Goal: Task Accomplishment & Management: Manage account settings

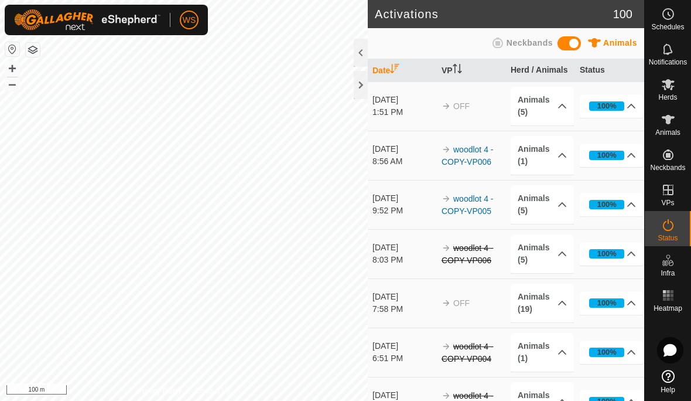
click at [156, 27] on img at bounding box center [87, 19] width 146 height 21
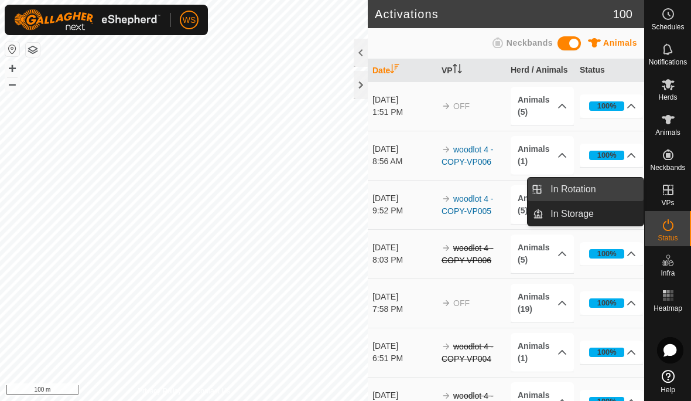
click at [587, 190] on span "In Rotation" at bounding box center [573, 189] width 45 height 14
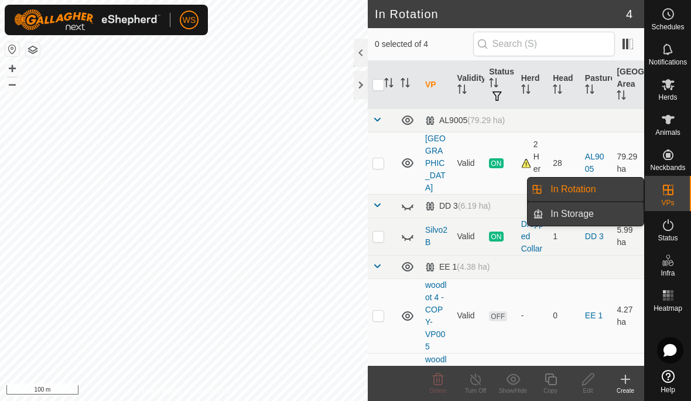
click at [611, 210] on link "In Storage" at bounding box center [594, 213] width 100 height 23
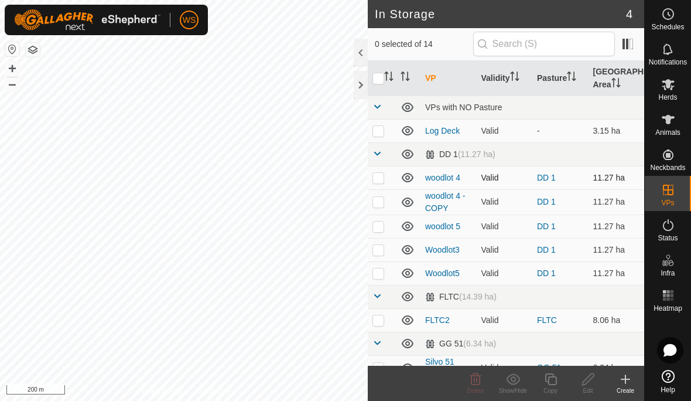
click at [380, 183] on td at bounding box center [382, 177] width 28 height 23
click at [378, 182] on p-checkbox at bounding box center [379, 177] width 12 height 9
checkbox input "false"
click at [376, 202] on p-checkbox at bounding box center [379, 201] width 12 height 9
click at [377, 202] on p-checkbox at bounding box center [379, 201] width 12 height 9
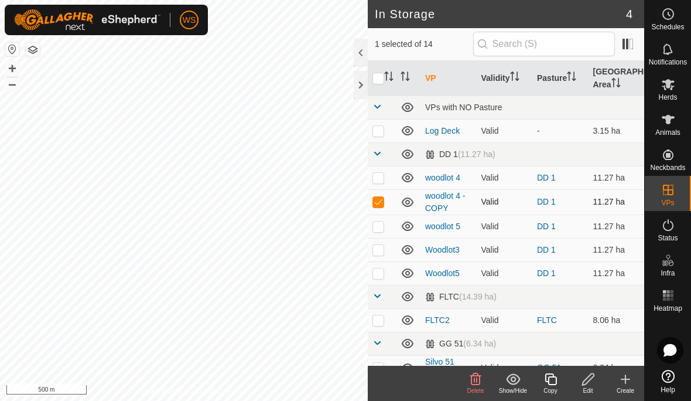
checkbox input "false"
click at [376, 134] on p-checkbox at bounding box center [379, 130] width 12 height 9
click at [377, 134] on p-checkbox at bounding box center [379, 130] width 12 height 9
checkbox input "false"
click at [384, 271] on p-checkbox at bounding box center [379, 272] width 12 height 9
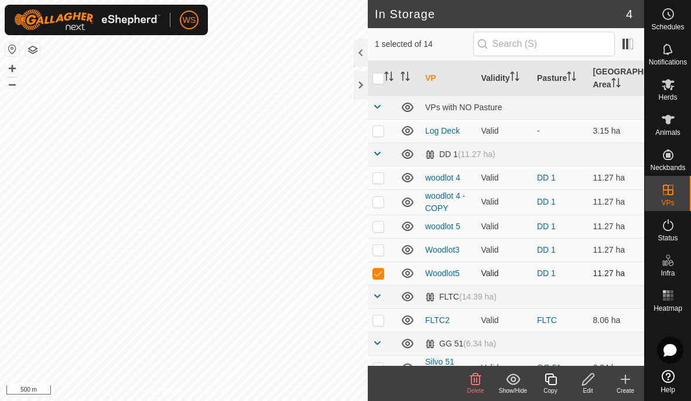
click at [381, 272] on p-checkbox at bounding box center [379, 272] width 12 height 9
checkbox input "false"
click at [377, 251] on p-checkbox at bounding box center [379, 249] width 12 height 9
checkbox input "true"
click at [379, 273] on p-checkbox at bounding box center [379, 272] width 12 height 9
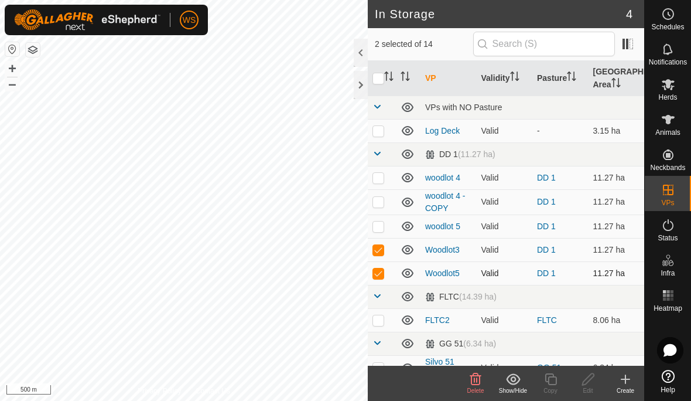
click at [376, 271] on p-checkbox at bounding box center [379, 272] width 12 height 9
checkbox input "false"
click at [376, 250] on p-checkbox at bounding box center [379, 249] width 12 height 9
click at [377, 250] on p-checkbox at bounding box center [379, 249] width 12 height 9
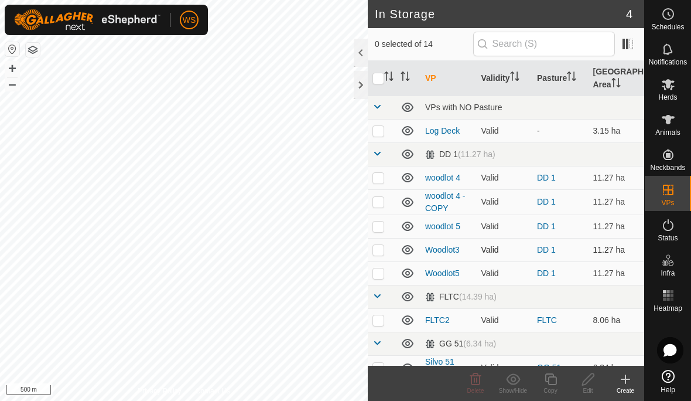
checkbox input "false"
click at [377, 274] on p-checkbox at bounding box center [379, 272] width 12 height 9
checkbox input "true"
click at [380, 250] on p-checkbox at bounding box center [379, 249] width 12 height 9
click at [377, 251] on p-checkbox at bounding box center [379, 249] width 12 height 9
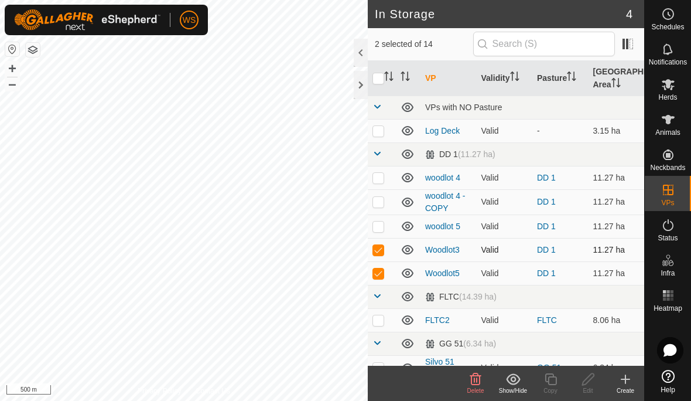
checkbox input "false"
click at [478, 378] on icon at bounding box center [476, 379] width 11 height 12
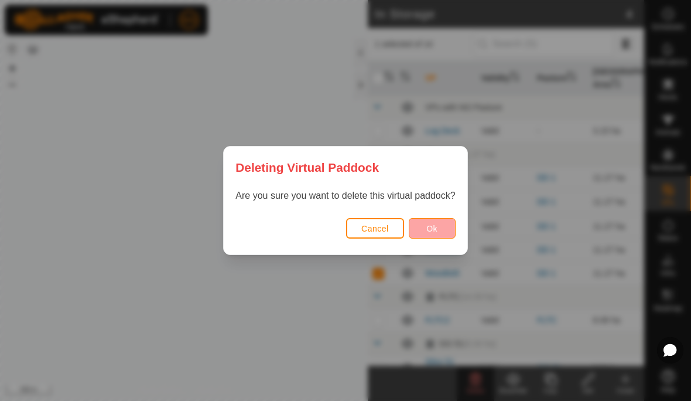
click at [430, 229] on span "Ok" at bounding box center [432, 228] width 11 height 9
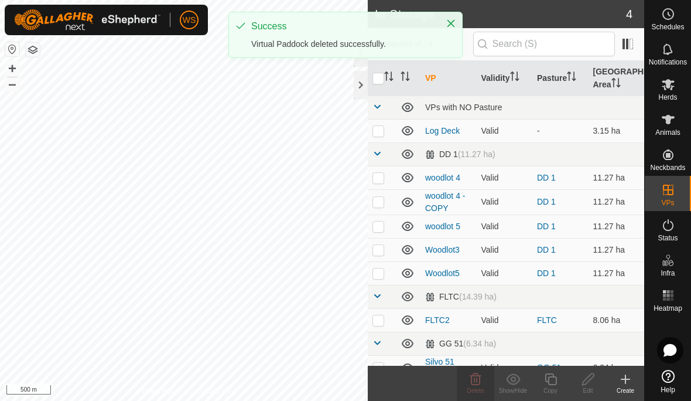
checkbox input "false"
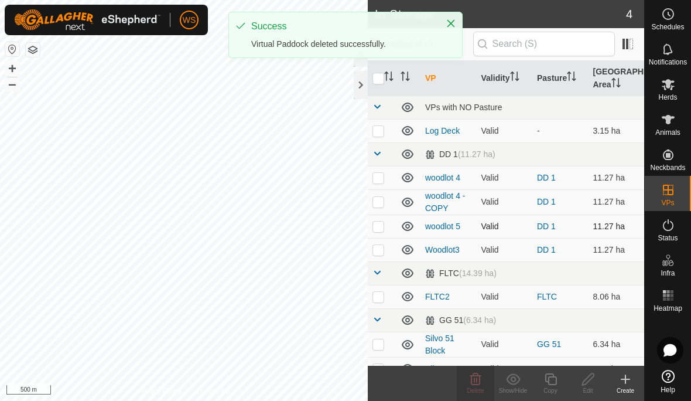
click at [377, 230] on p-checkbox at bounding box center [379, 225] width 12 height 9
checkbox input "true"
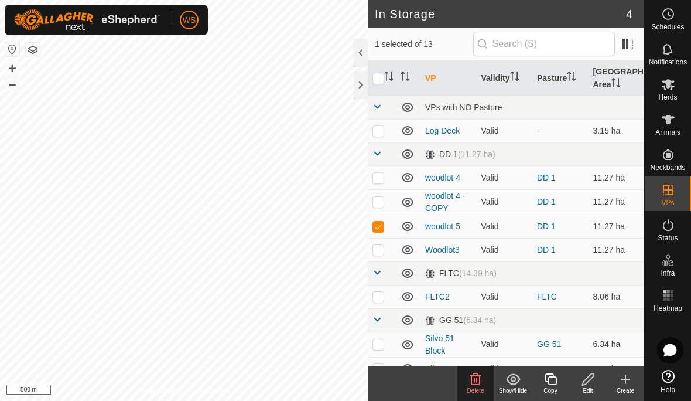
click at [476, 383] on icon at bounding box center [476, 379] width 14 height 14
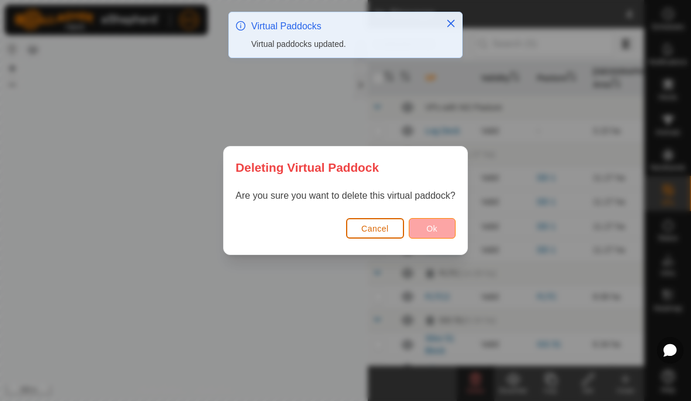
click at [433, 234] on button "Ok" at bounding box center [432, 228] width 47 height 21
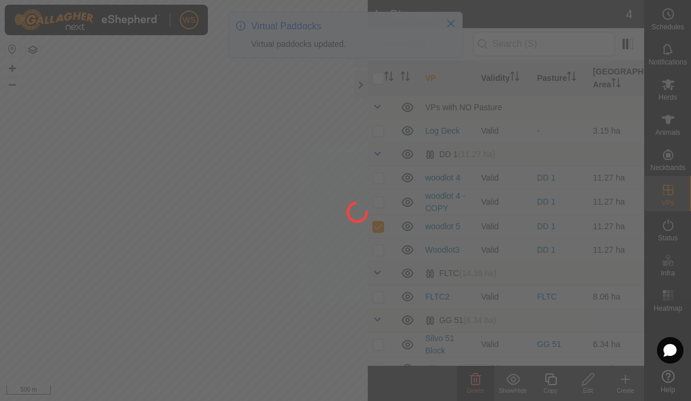
checkbox input "false"
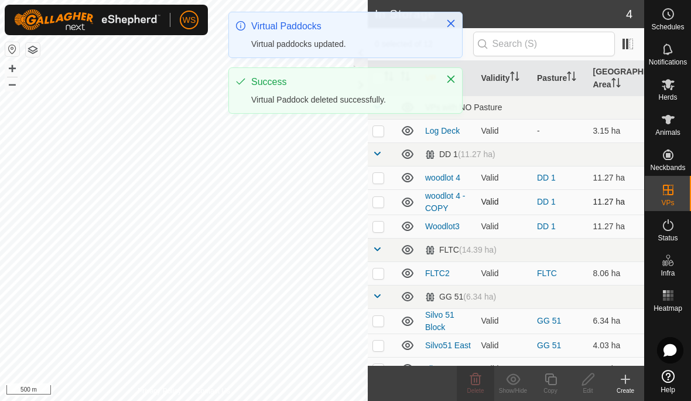
click at [378, 205] on p-checkbox at bounding box center [379, 201] width 12 height 9
checkbox input "true"
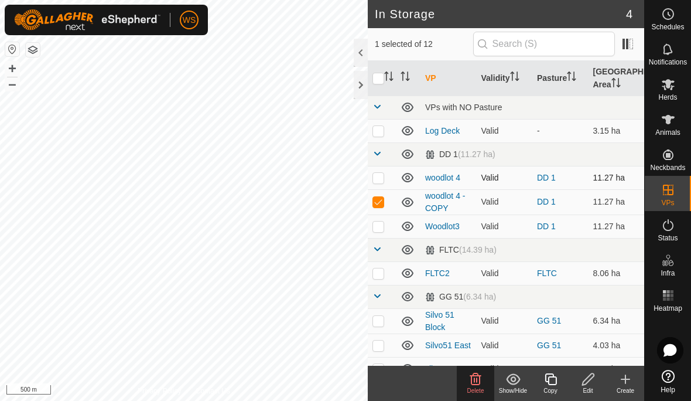
click at [379, 178] on p-checkbox at bounding box center [379, 177] width 12 height 9
checkbox input "true"
click at [374, 206] on p-checkbox at bounding box center [379, 201] width 12 height 9
click at [376, 205] on p-checkbox at bounding box center [379, 201] width 12 height 9
checkbox input "true"
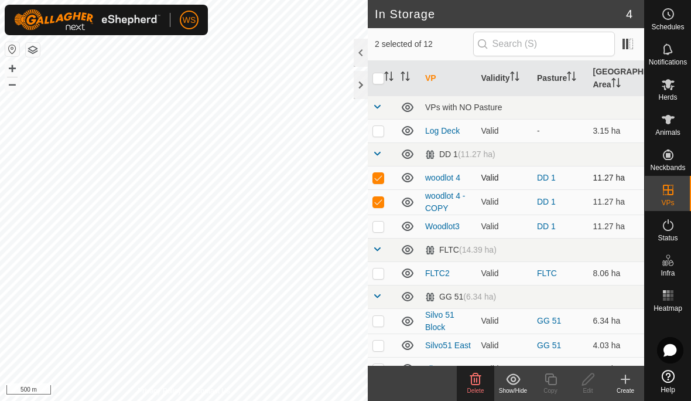
click at [374, 180] on p-checkbox at bounding box center [379, 177] width 12 height 9
checkbox input "false"
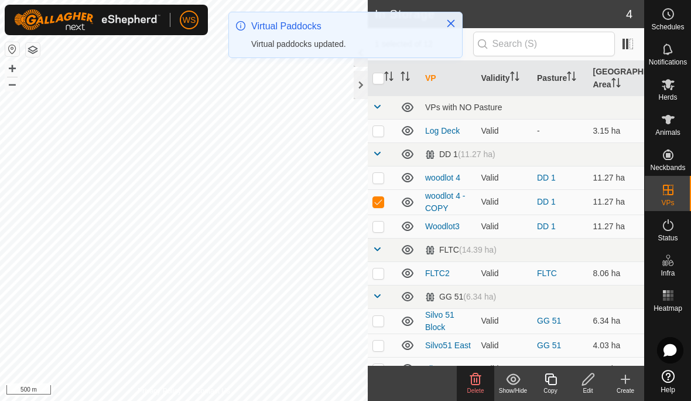
click at [478, 383] on icon at bounding box center [476, 379] width 14 height 14
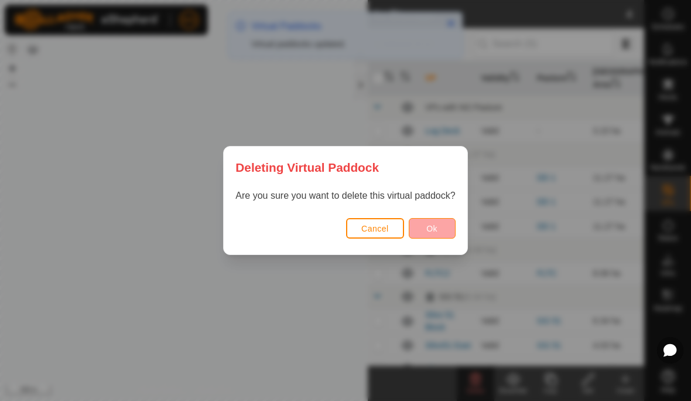
click at [439, 233] on button "Ok" at bounding box center [432, 228] width 47 height 21
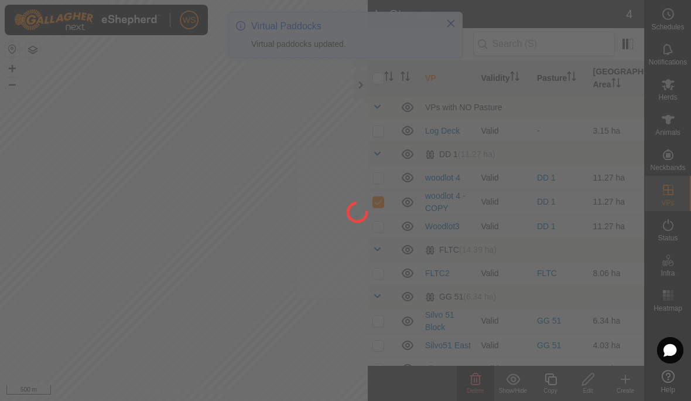
checkbox input "false"
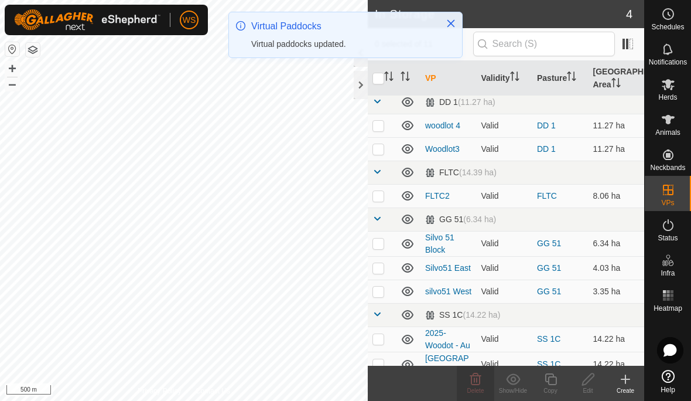
scroll to position [47, 0]
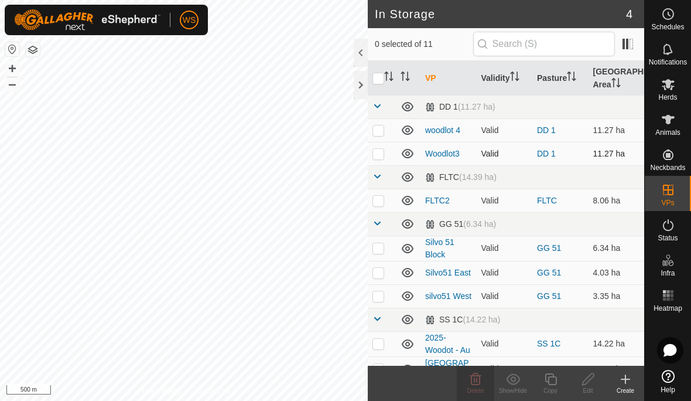
click at [377, 157] on p-checkbox at bounding box center [379, 153] width 12 height 9
click at [374, 152] on p-checkbox at bounding box center [379, 153] width 12 height 9
click at [376, 150] on p-checkbox at bounding box center [379, 153] width 12 height 9
click at [373, 158] on p-checkbox at bounding box center [379, 153] width 12 height 9
checkbox input "false"
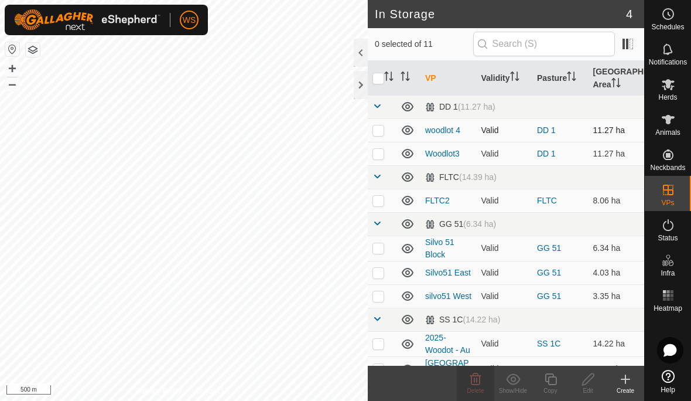
click at [376, 134] on p-checkbox at bounding box center [379, 129] width 12 height 9
click at [475, 382] on icon at bounding box center [476, 379] width 11 height 12
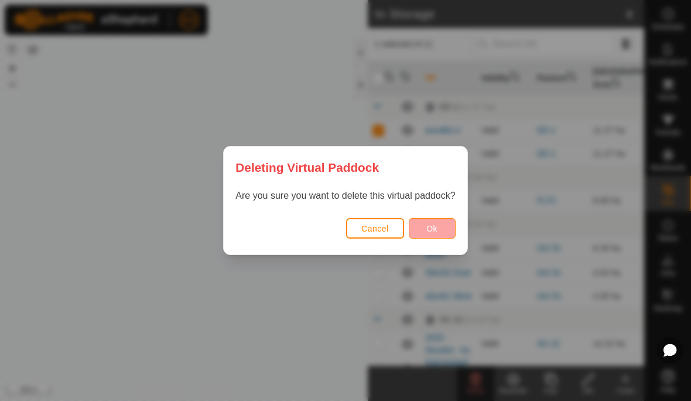
click at [436, 232] on span "Ok" at bounding box center [432, 228] width 11 height 9
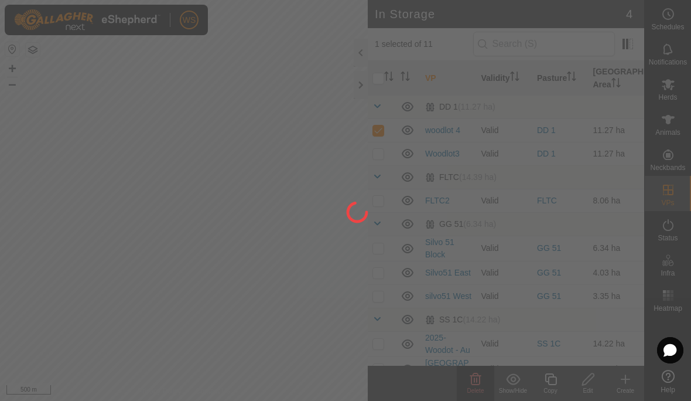
checkbox input "false"
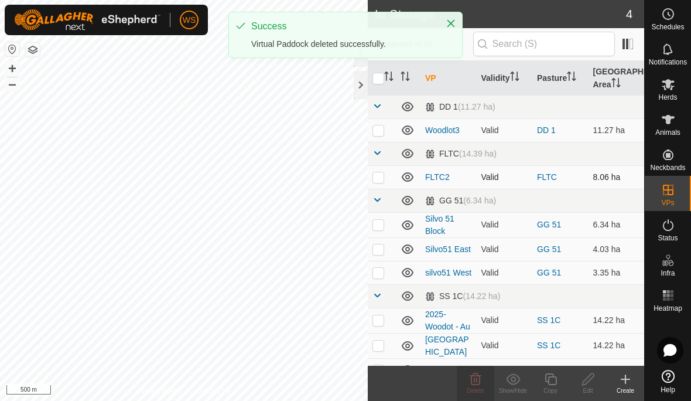
click at [379, 182] on p-checkbox at bounding box center [379, 176] width 12 height 9
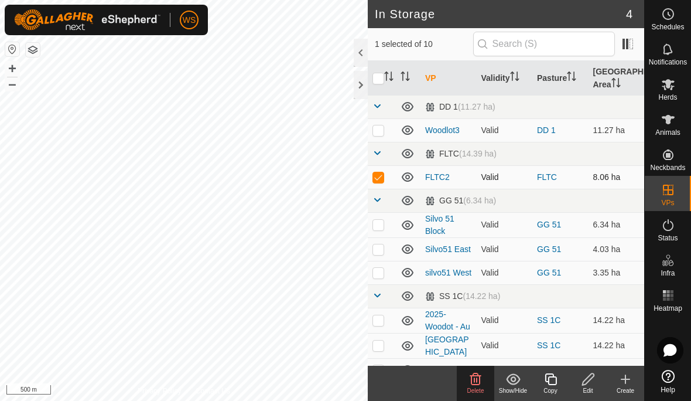
click at [381, 177] on p-checkbox at bounding box center [379, 176] width 12 height 9
checkbox input "false"
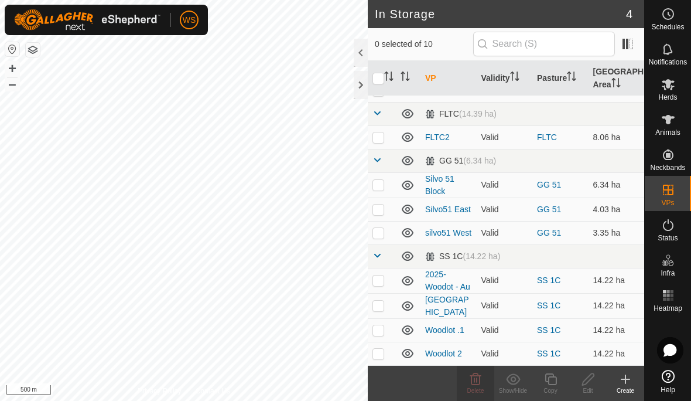
scroll to position [87, 0]
click at [380, 285] on p-checkbox at bounding box center [379, 279] width 12 height 9
click at [379, 282] on p-checkbox at bounding box center [379, 279] width 12 height 9
checkbox input "false"
click at [379, 309] on p-checkbox at bounding box center [379, 305] width 12 height 9
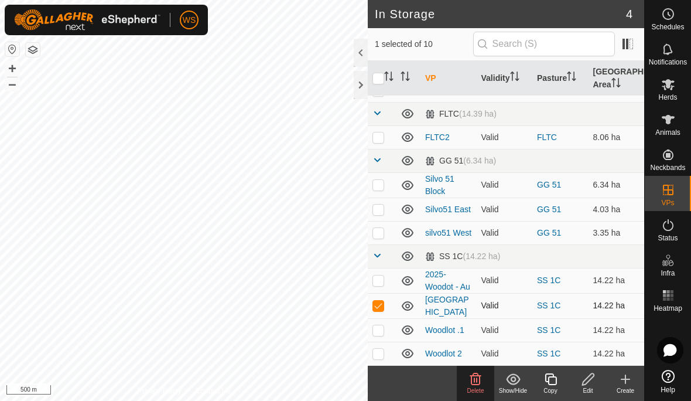
checkbox input "true"
click at [377, 285] on p-checkbox at bounding box center [379, 279] width 12 height 9
click at [380, 284] on p-checkbox at bounding box center [379, 279] width 12 height 9
checkbox input "false"
click at [379, 302] on p-checkbox at bounding box center [379, 305] width 12 height 9
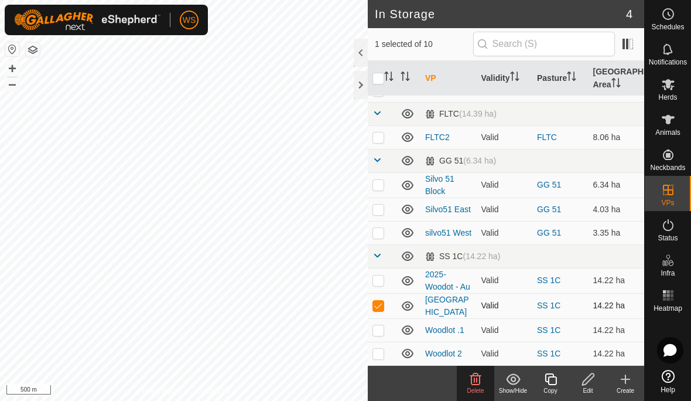
checkbox input "false"
click at [380, 331] on p-checkbox at bounding box center [379, 329] width 12 height 9
click at [380, 325] on p-checkbox at bounding box center [379, 329] width 12 height 9
checkbox input "false"
click at [379, 288] on td at bounding box center [382, 280] width 28 height 25
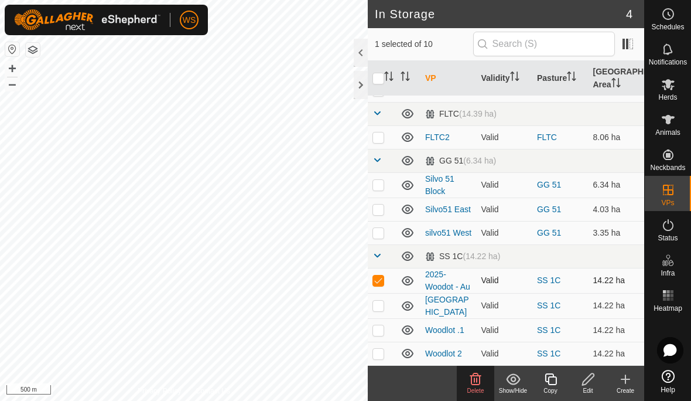
click at [379, 287] on td at bounding box center [382, 280] width 28 height 25
checkbox input "false"
click at [380, 333] on p-checkbox at bounding box center [379, 329] width 12 height 9
click at [476, 381] on icon at bounding box center [476, 379] width 14 height 14
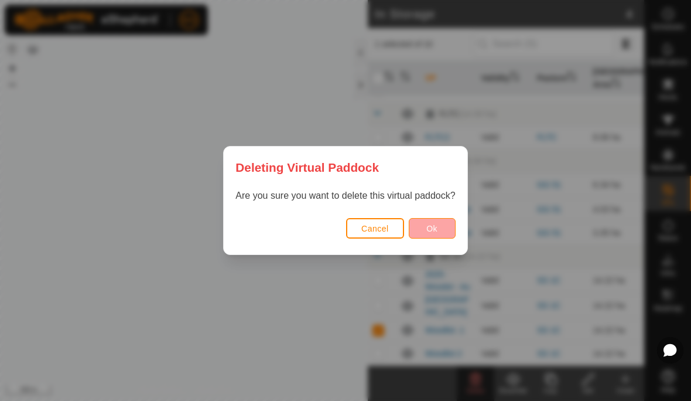
click at [442, 231] on button "Ok" at bounding box center [432, 228] width 47 height 21
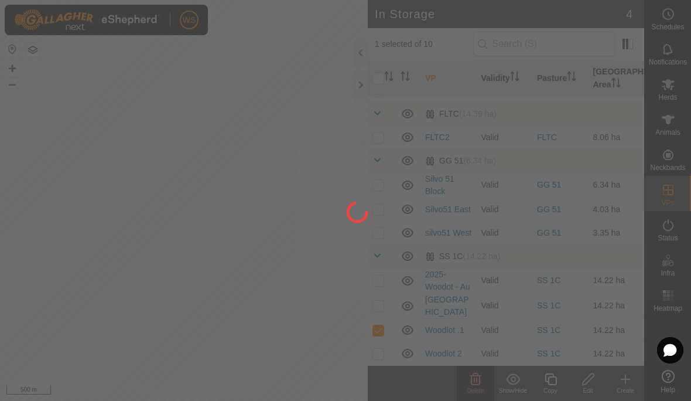
checkbox input "false"
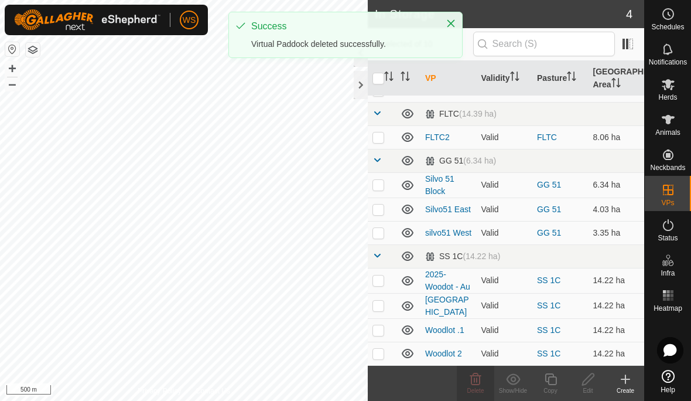
scroll to position [64, 0]
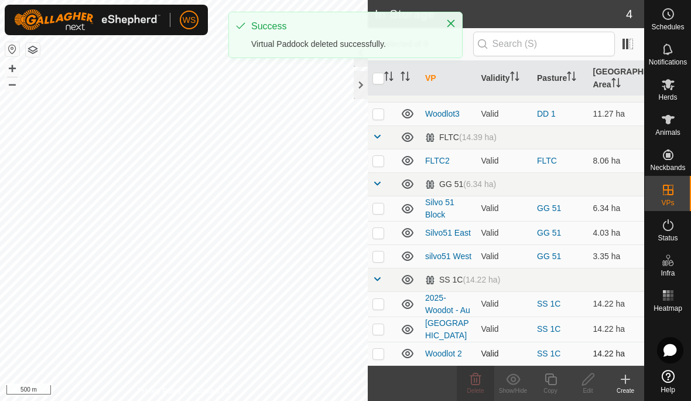
click at [379, 359] on td at bounding box center [382, 353] width 28 height 23
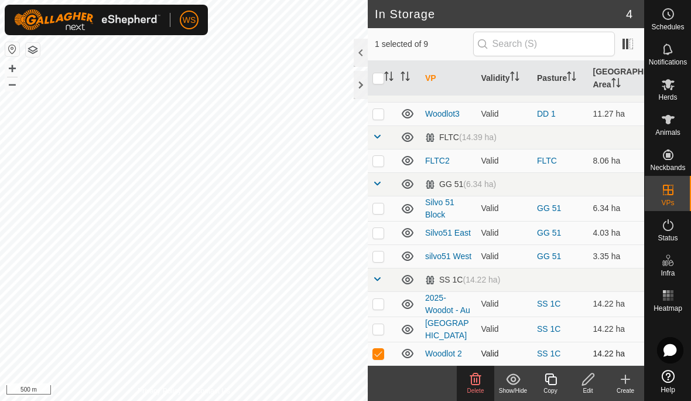
click at [379, 351] on p-checkbox at bounding box center [379, 353] width 12 height 9
checkbox input "false"
click at [380, 328] on p-checkbox at bounding box center [379, 328] width 12 height 9
checkbox input "true"
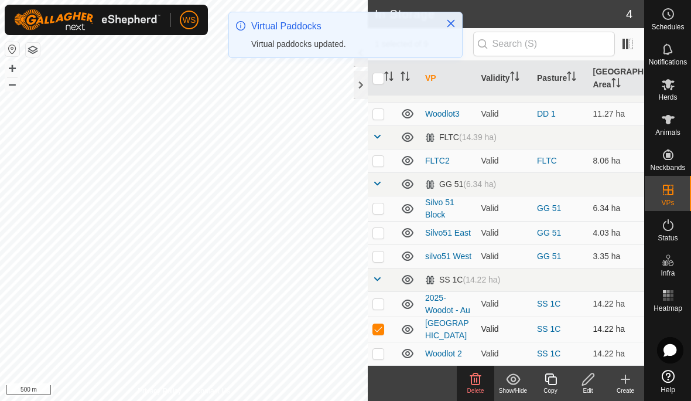
click at [380, 330] on p-checkbox at bounding box center [379, 328] width 12 height 9
checkbox input "false"
click at [379, 306] on p-checkbox at bounding box center [379, 303] width 12 height 9
click at [381, 305] on p-checkbox at bounding box center [379, 303] width 12 height 9
checkbox input "false"
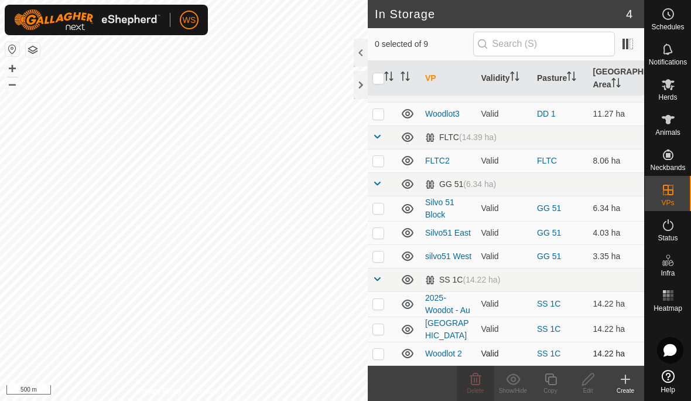
click at [377, 354] on p-checkbox at bounding box center [379, 353] width 12 height 9
click at [476, 384] on icon at bounding box center [476, 379] width 11 height 12
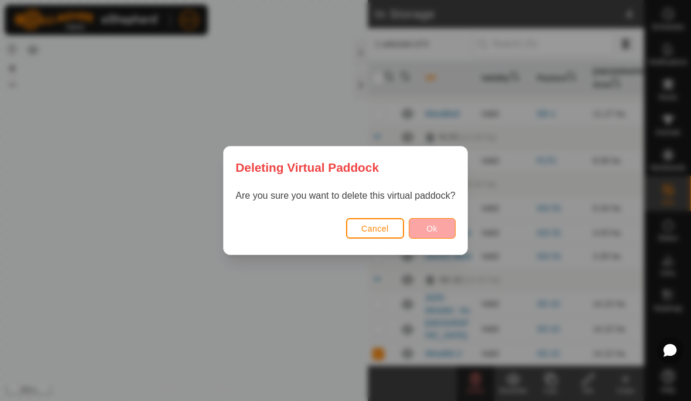
click at [439, 232] on button "Ok" at bounding box center [432, 228] width 47 height 21
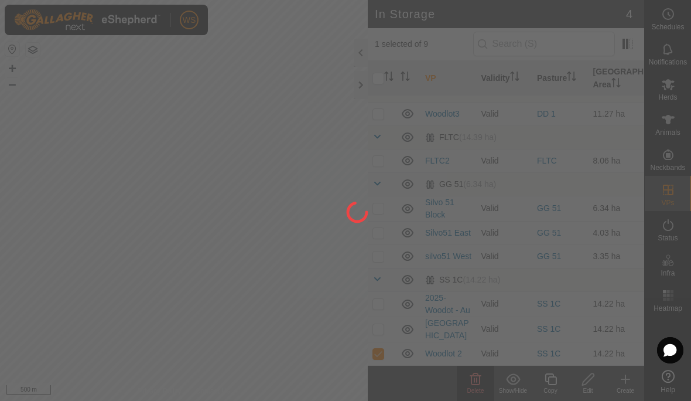
checkbox input "false"
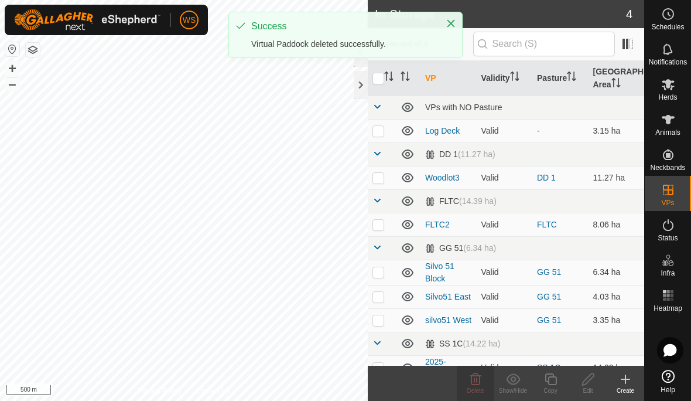
scroll to position [0, 0]
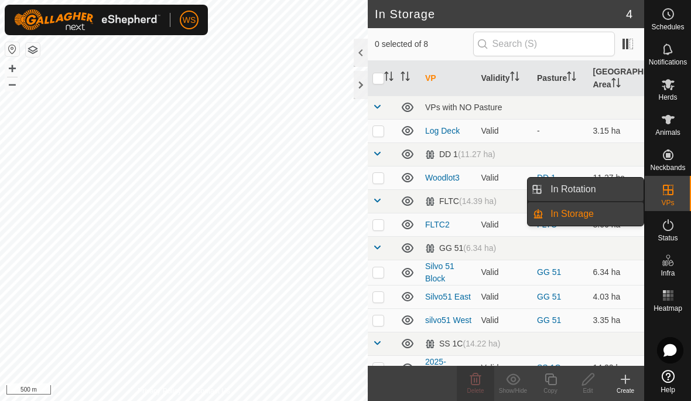
click at [602, 192] on link "In Rotation" at bounding box center [594, 189] width 100 height 23
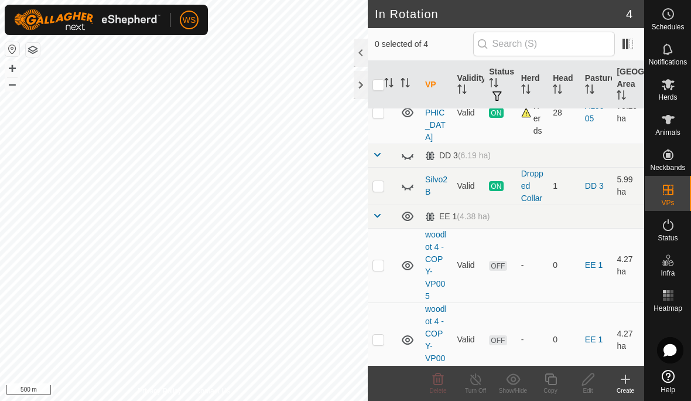
scroll to position [49, 0]
click at [381, 336] on p-checkbox at bounding box center [379, 340] width 12 height 9
click at [380, 336] on p-checkbox at bounding box center [379, 340] width 12 height 9
checkbox input "false"
click at [379, 261] on p-checkbox at bounding box center [379, 265] width 12 height 9
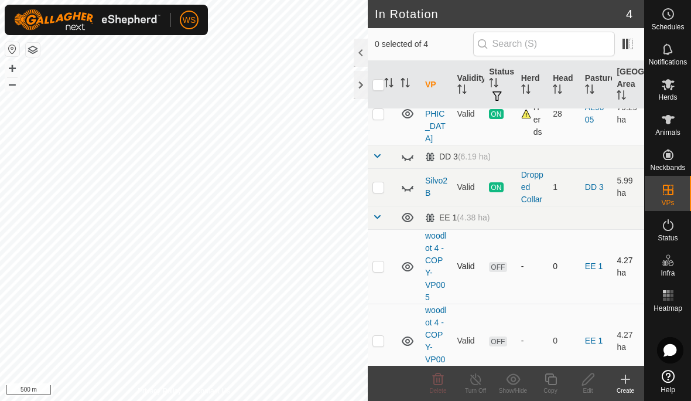
checkbox input "true"
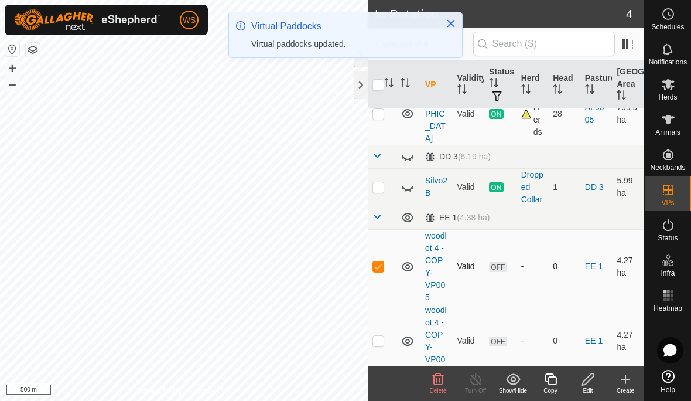
click at [381, 261] on p-checkbox at bounding box center [379, 265] width 12 height 9
checkbox input "false"
click at [379, 336] on p-checkbox at bounding box center [379, 340] width 12 height 9
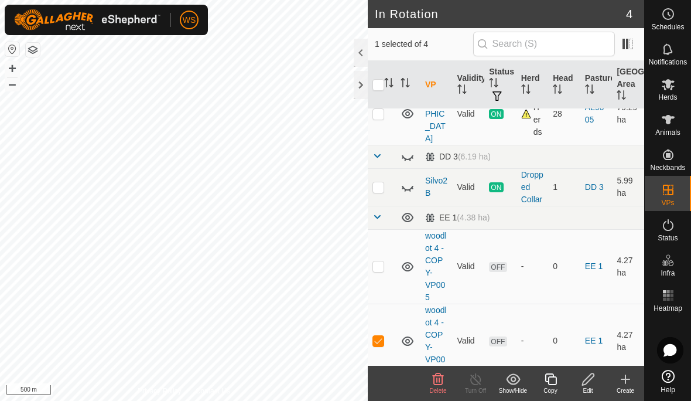
click at [441, 380] on icon at bounding box center [438, 379] width 14 height 14
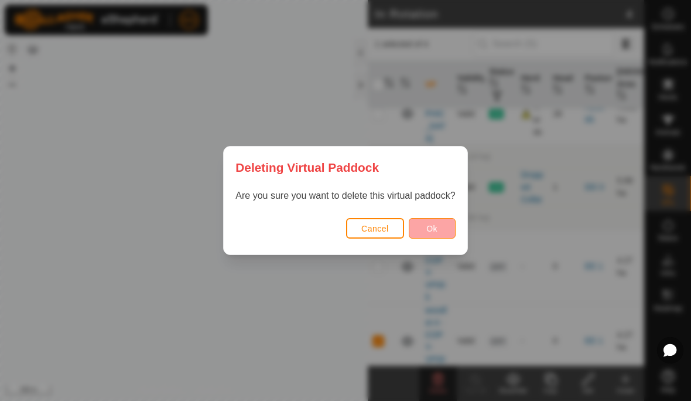
click at [434, 231] on span "Ok" at bounding box center [432, 228] width 11 height 9
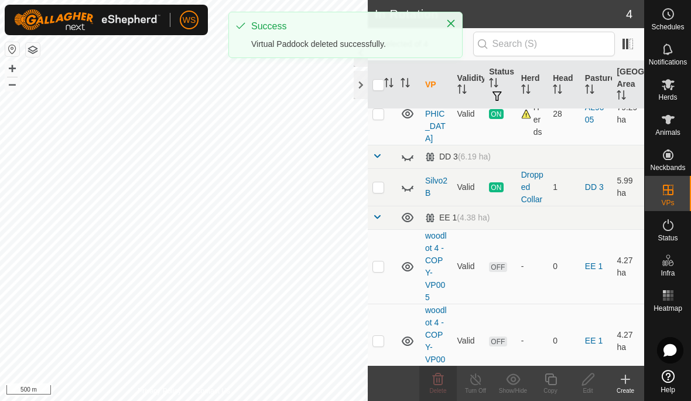
checkbox input "false"
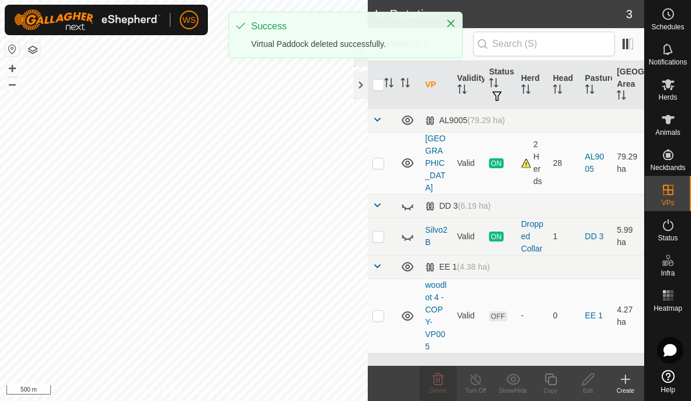
scroll to position [0, 0]
click at [380, 311] on p-checkbox at bounding box center [379, 315] width 12 height 9
checkbox input "true"
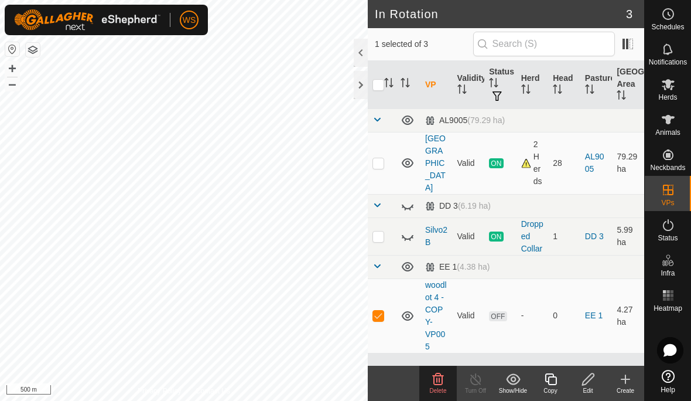
click at [589, 385] on icon at bounding box center [588, 379] width 15 height 14
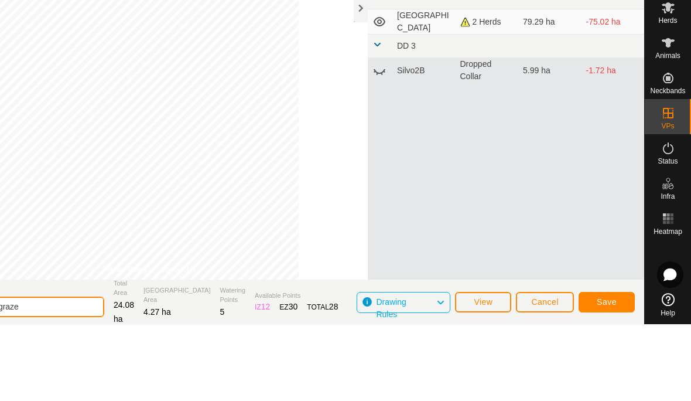
scroll to position [2, 0]
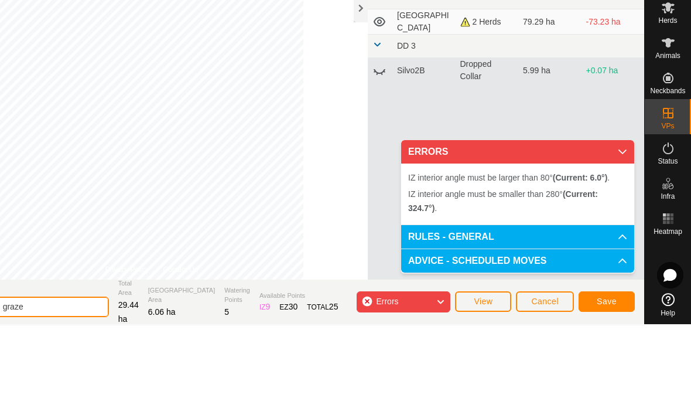
type input "woodlot - aug graze"
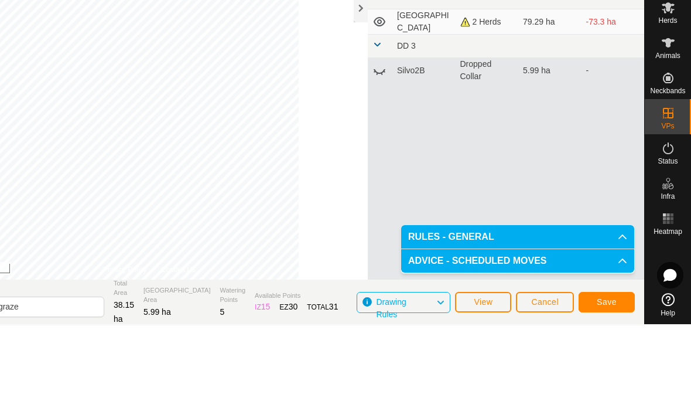
click at [611, 372] on span "Save" at bounding box center [607, 376] width 20 height 9
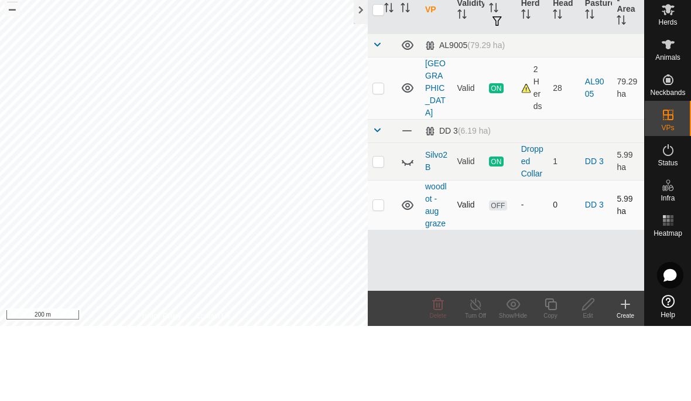
click at [378, 275] on p-checkbox at bounding box center [379, 279] width 12 height 9
click at [518, 386] on div "Show/Hide" at bounding box center [514, 390] width 38 height 9
click at [379, 275] on p-checkbox at bounding box center [379, 279] width 12 height 9
checkbox input "false"
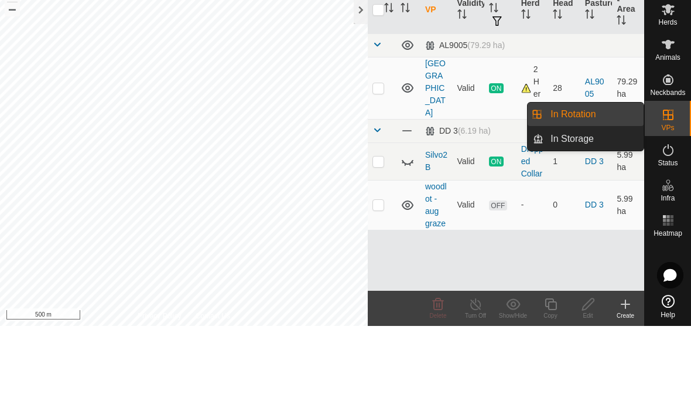
click at [584, 182] on span "In Rotation" at bounding box center [573, 189] width 45 height 14
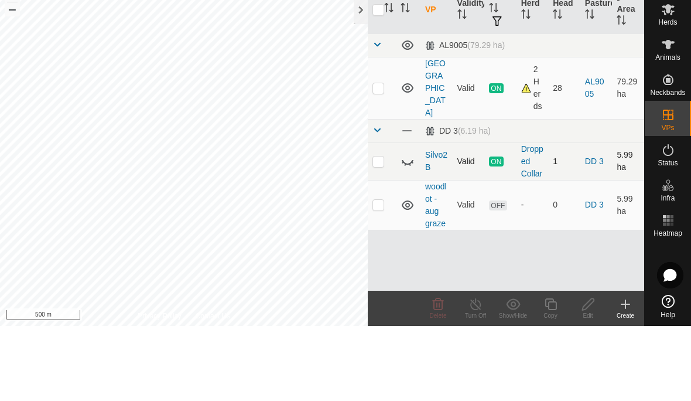
click at [408, 229] on icon at bounding box center [408, 236] width 14 height 14
click at [375, 231] on p-checkbox at bounding box center [379, 235] width 12 height 9
checkbox input "true"
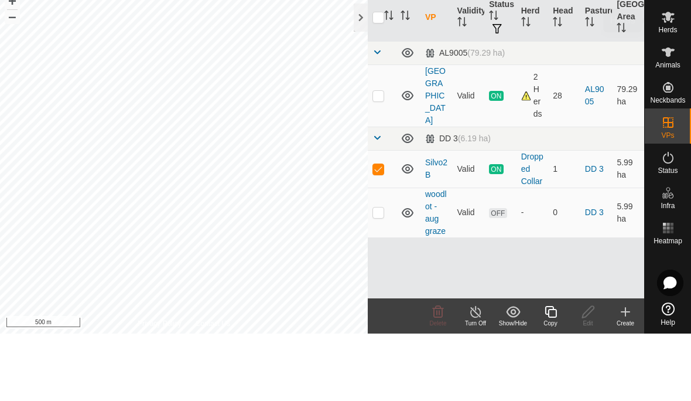
click at [674, 75] on es-mob-svg-icon at bounding box center [668, 84] width 21 height 19
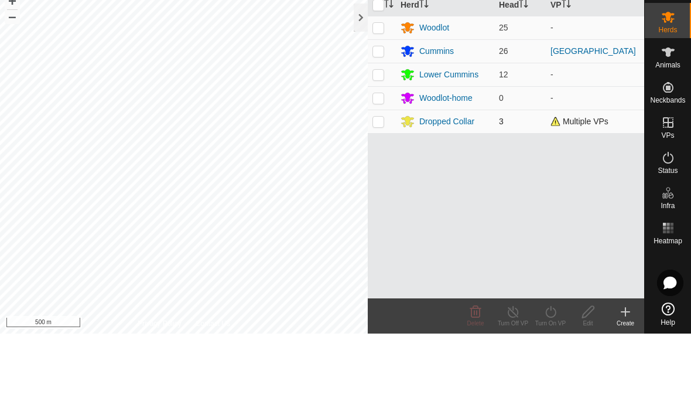
click at [384, 184] on p-checkbox at bounding box center [379, 188] width 12 height 9
checkbox input "true"
click at [591, 372] on icon at bounding box center [588, 379] width 15 height 14
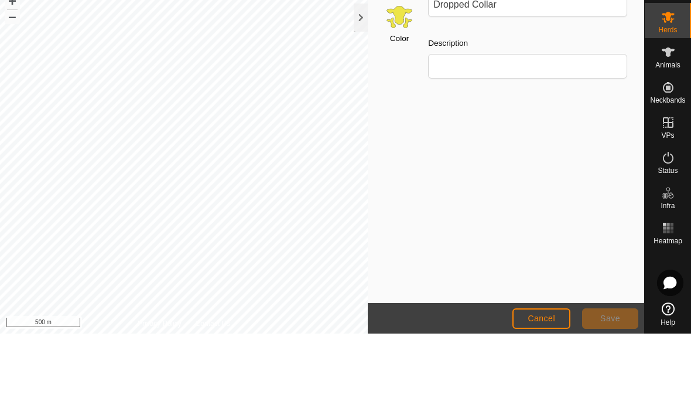
click at [548, 381] on span "Cancel" at bounding box center [542, 385] width 28 height 9
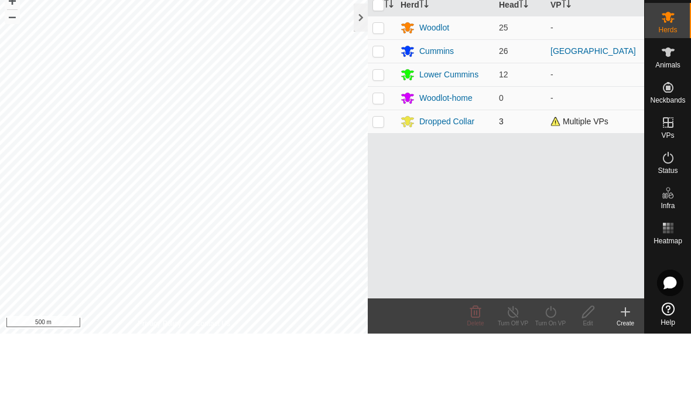
click at [375, 184] on p-checkbox at bounding box center [379, 188] width 12 height 9
checkbox input "true"
click at [672, 129] on span "Animals" at bounding box center [668, 132] width 25 height 7
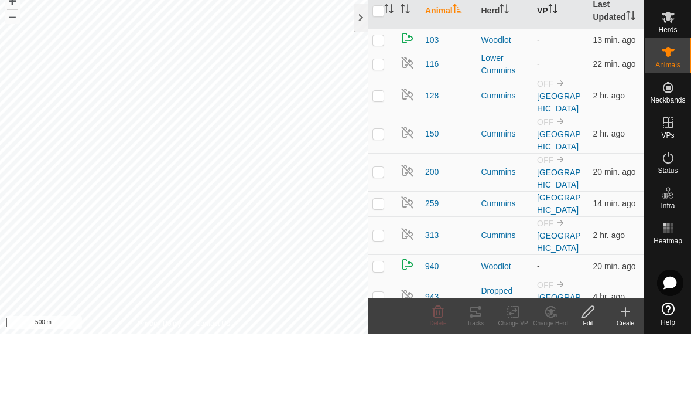
click at [551, 71] on icon "Activate to sort" at bounding box center [550, 75] width 1 height 9
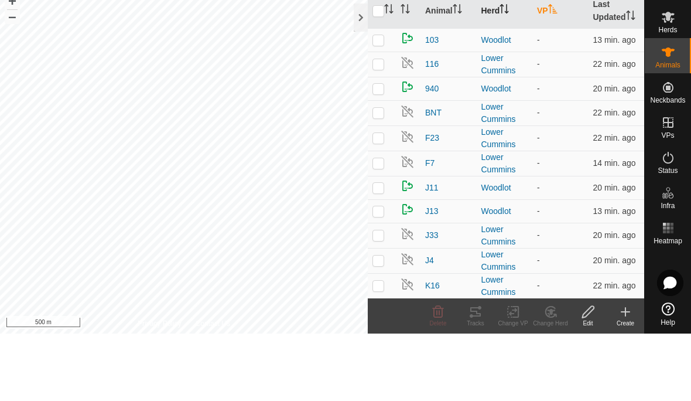
click at [496, 61] on th "Herd" at bounding box center [505, 78] width 56 height 35
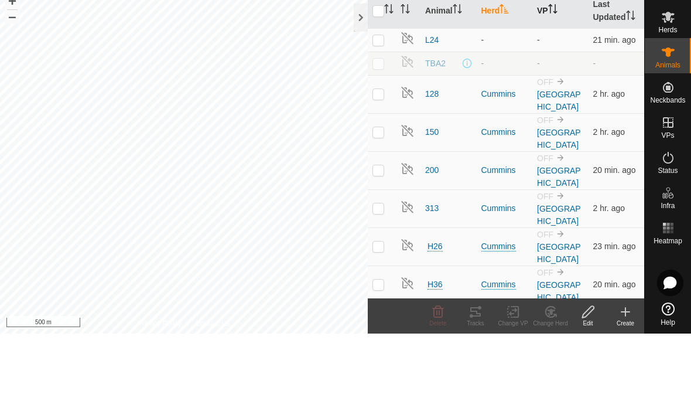
click at [502, 61] on th "Herd" at bounding box center [505, 78] width 56 height 35
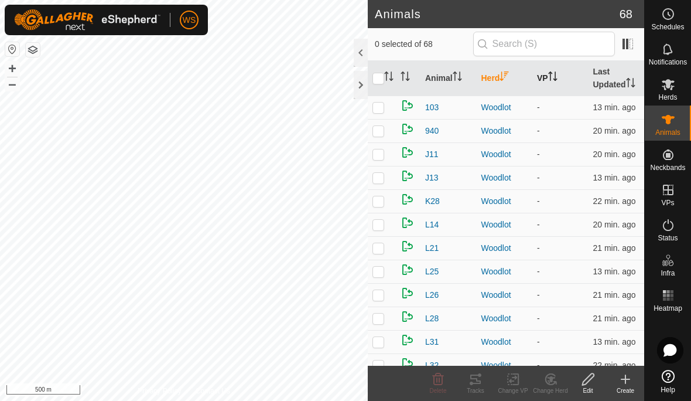
click at [493, 79] on th "Herd" at bounding box center [505, 78] width 56 height 35
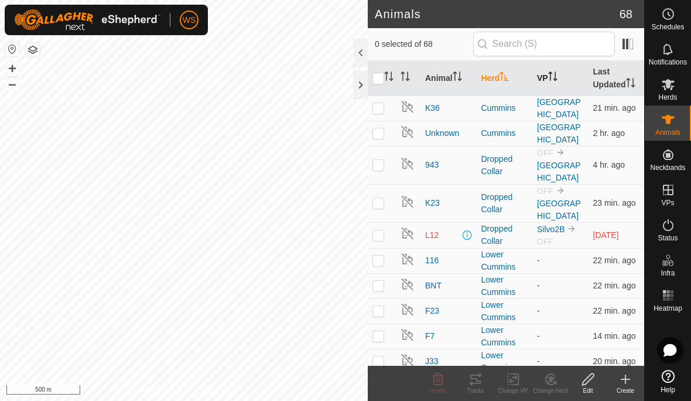
scroll to position [852, 0]
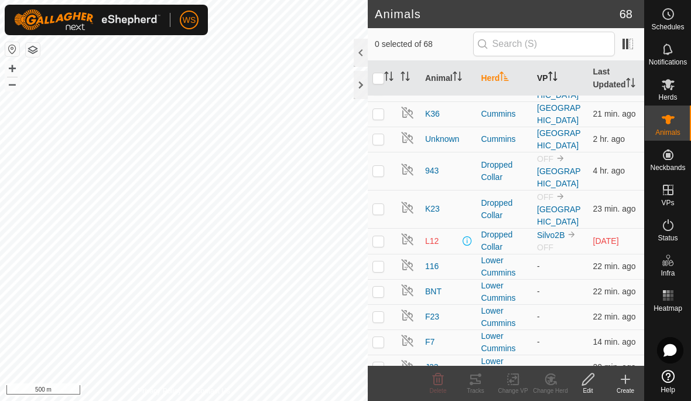
click at [380, 240] on p-checkbox at bounding box center [379, 240] width 12 height 9
click at [553, 379] on icon at bounding box center [551, 379] width 8 height 6
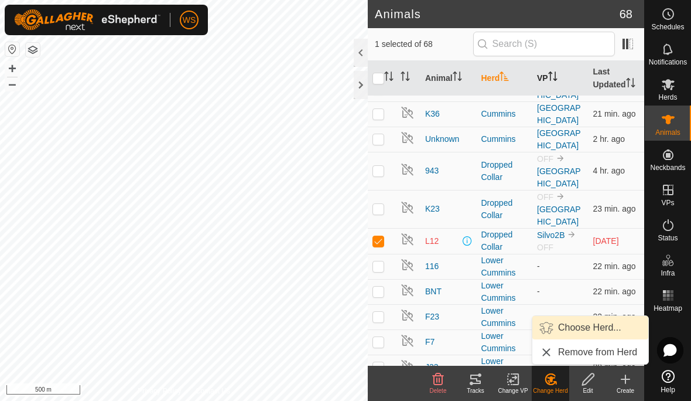
click at [596, 327] on span "Choose Herd..." at bounding box center [589, 328] width 63 height 14
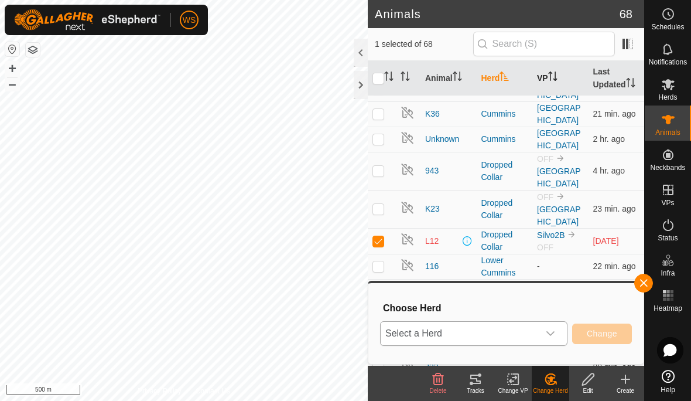
click at [550, 333] on icon "dropdown trigger" at bounding box center [550, 333] width 9 height 9
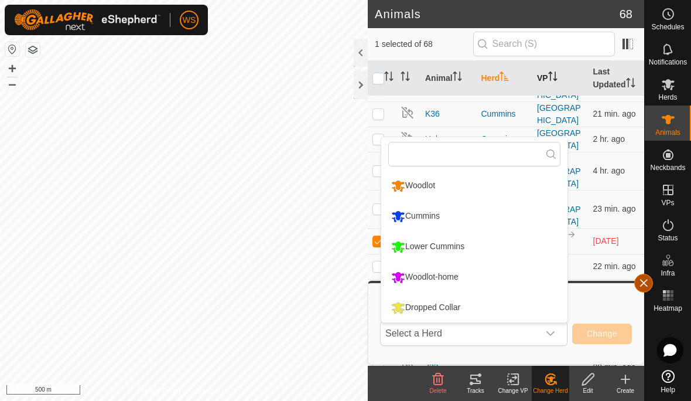
click at [643, 275] on button "button" at bounding box center [644, 283] width 19 height 19
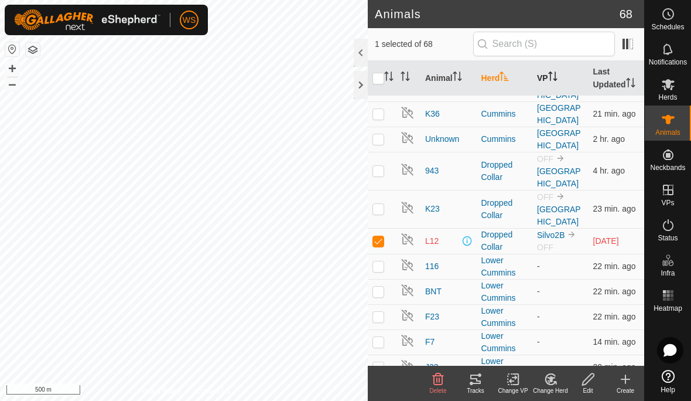
click at [548, 379] on icon at bounding box center [551, 379] width 15 height 14
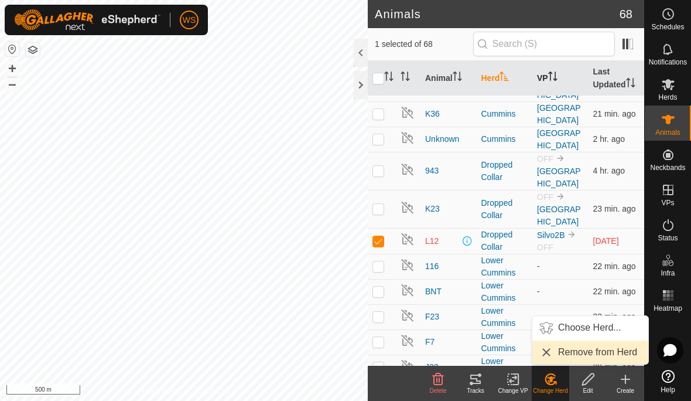
click at [606, 348] on span "Remove from Herd" at bounding box center [597, 352] width 79 height 14
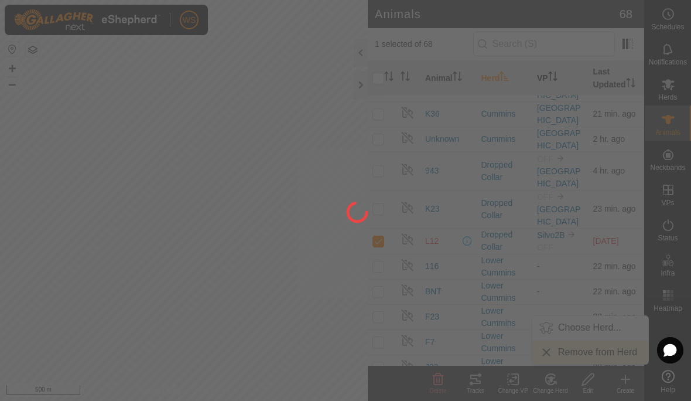
checkbox input "false"
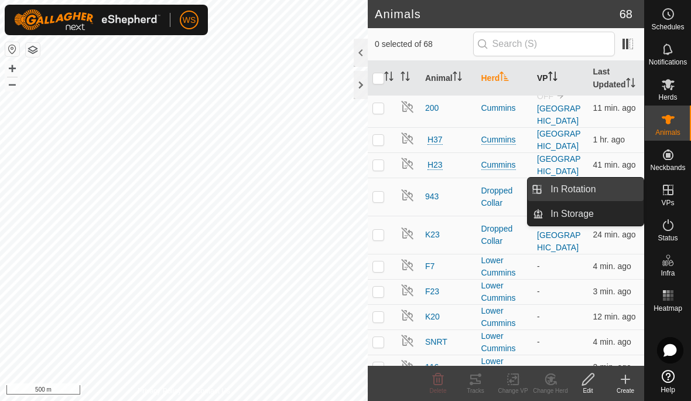
click at [596, 196] on span "In Rotation" at bounding box center [573, 189] width 45 height 14
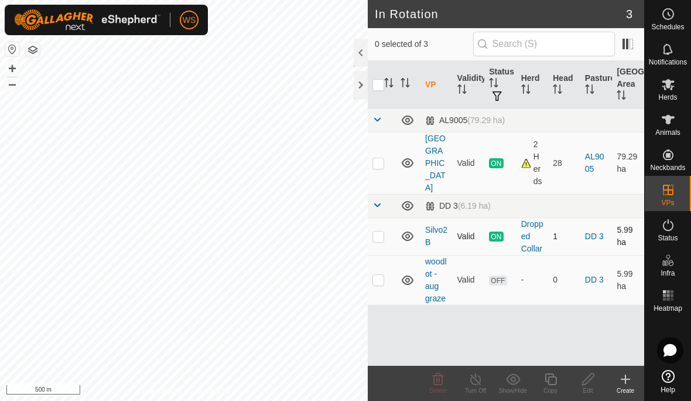
click at [382, 231] on p-checkbox at bounding box center [379, 235] width 12 height 9
checkbox input "true"
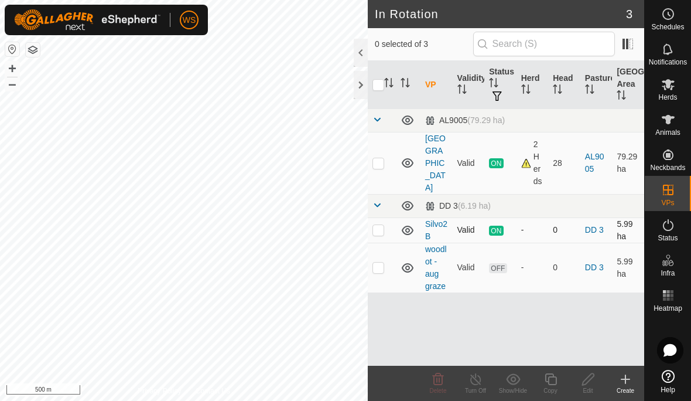
click at [380, 225] on p-checkbox at bounding box center [379, 229] width 12 height 9
checkbox input "true"
click at [515, 384] on icon at bounding box center [513, 379] width 15 height 14
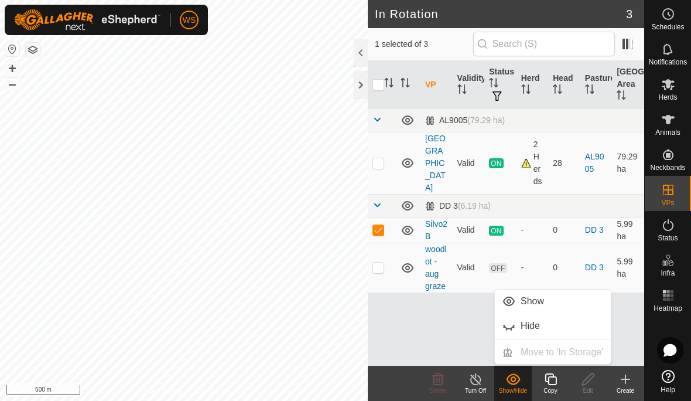
click at [472, 376] on line at bounding box center [475, 379] width 9 height 9
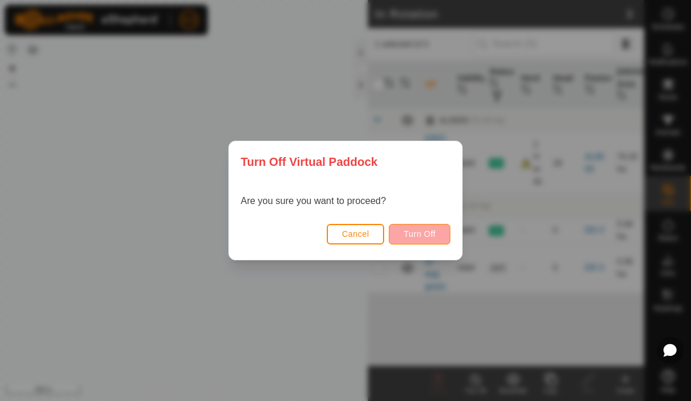
click at [432, 233] on span "Turn Off" at bounding box center [420, 233] width 32 height 9
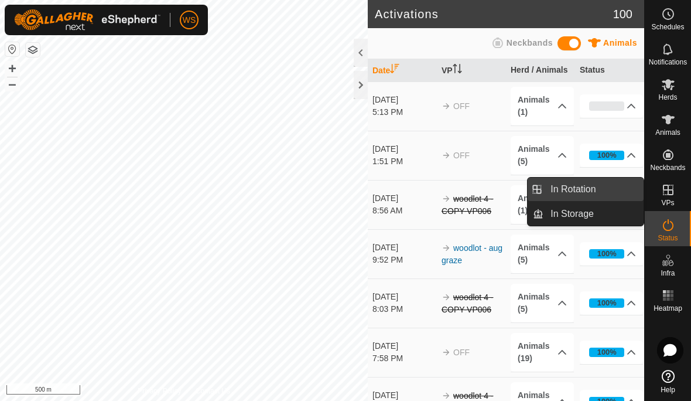
click at [595, 190] on span "In Rotation" at bounding box center [573, 189] width 45 height 14
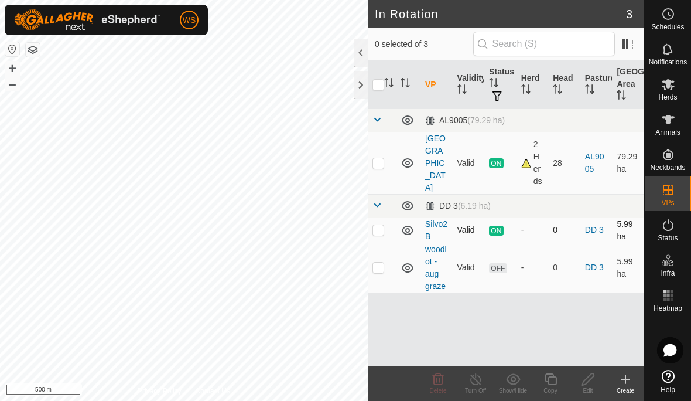
click at [408, 226] on icon at bounding box center [408, 230] width 12 height 9
click at [386, 257] on td at bounding box center [382, 268] width 28 height 50
checkbox input "true"
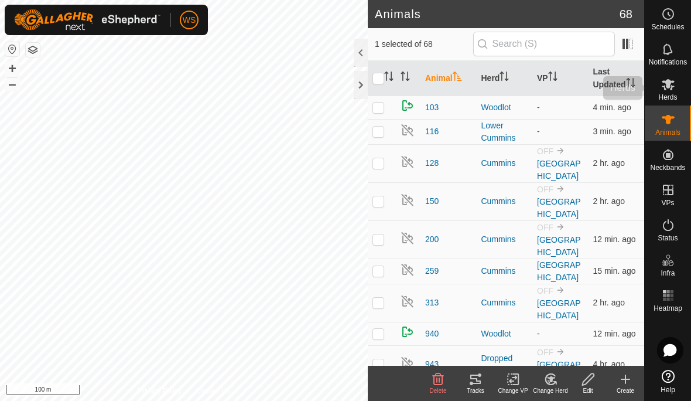
click at [673, 94] on span "Herds" at bounding box center [668, 97] width 19 height 7
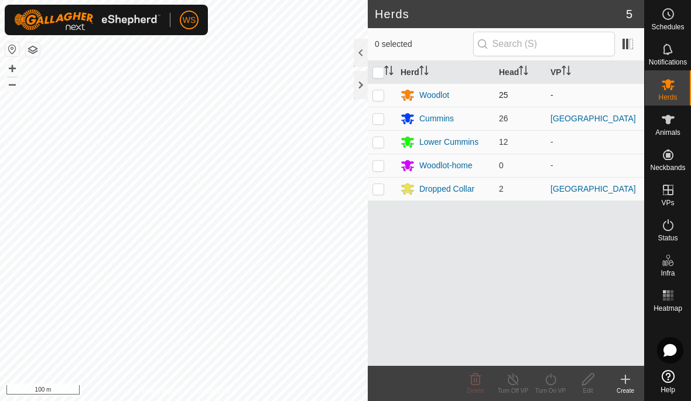
click at [376, 93] on p-checkbox at bounding box center [379, 94] width 12 height 9
checkbox input "true"
click at [556, 383] on icon at bounding box center [551, 379] width 15 height 14
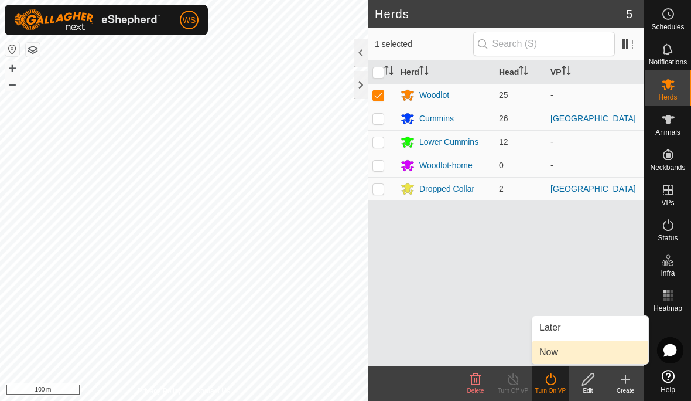
click at [554, 354] on span "Now" at bounding box center [549, 352] width 19 height 14
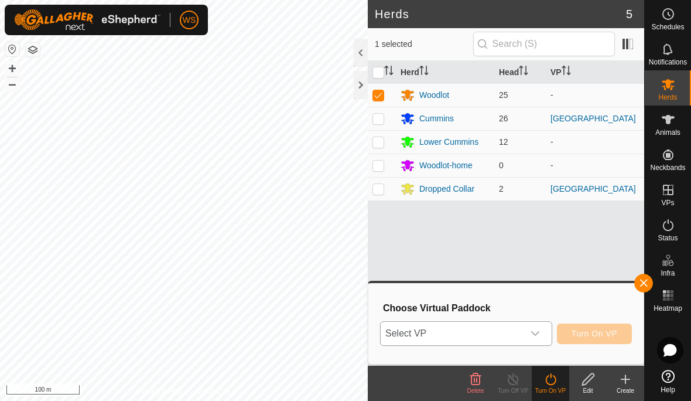
click at [531, 332] on icon "dropdown trigger" at bounding box center [535, 333] width 9 height 9
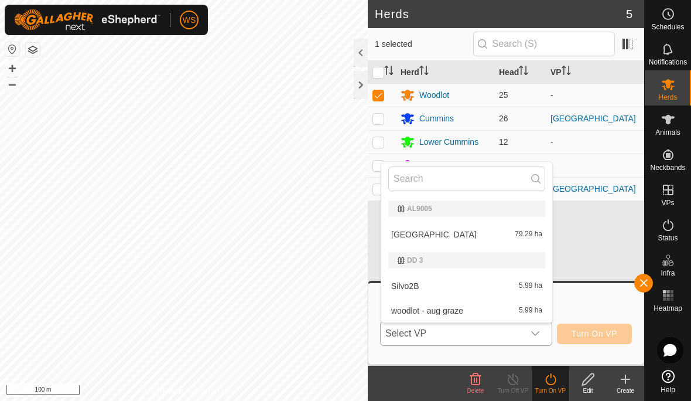
click at [459, 307] on span "woodlot - aug graze" at bounding box center [427, 310] width 72 height 8
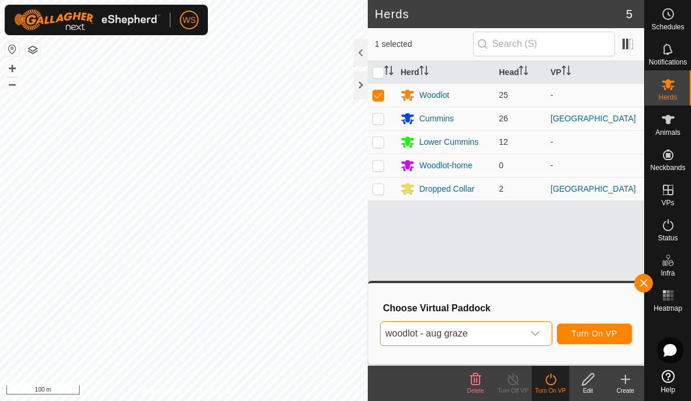
click at [605, 331] on span "Turn On VP" at bounding box center [595, 333] width 46 height 9
